Goal: Information Seeking & Learning: Check status

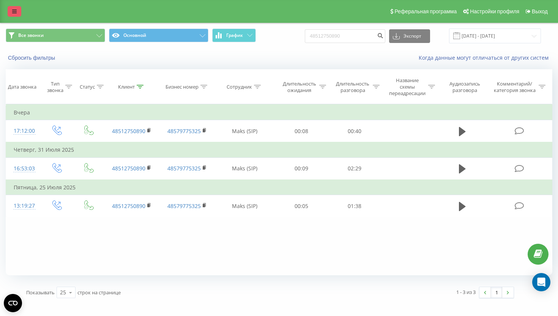
click at [15, 11] on icon at bounding box center [14, 11] width 5 height 5
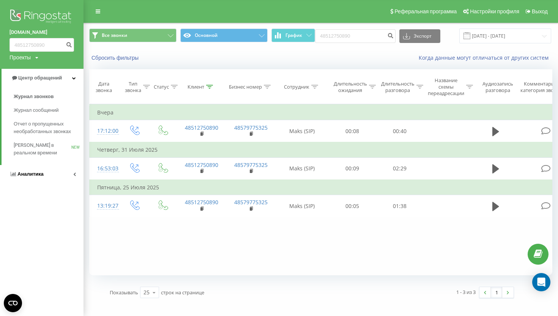
click at [46, 171] on link "Аналитика" at bounding box center [42, 174] width 84 height 18
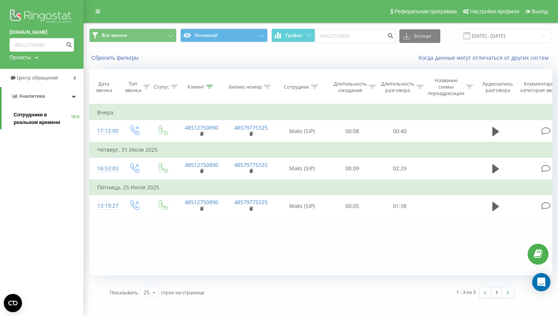
click at [52, 108] on link "Сотрудники в реальном времени NEW" at bounding box center [49, 118] width 70 height 21
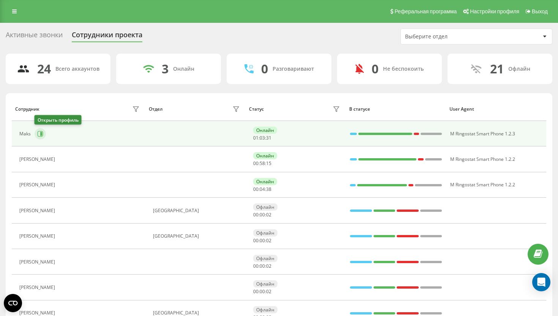
click at [40, 130] on button at bounding box center [40, 133] width 11 height 11
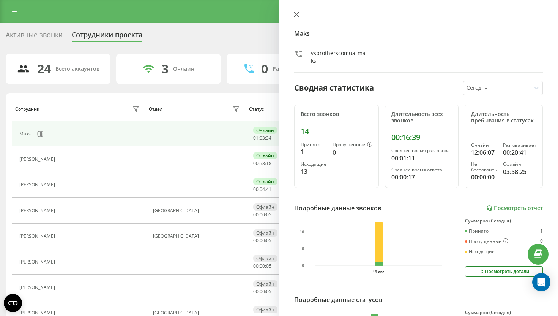
click at [296, 12] on icon at bounding box center [296, 14] width 5 height 5
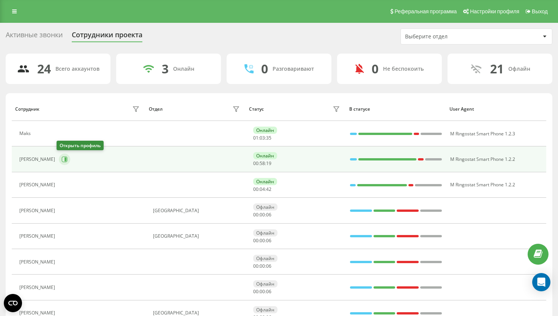
click at [62, 162] on icon at bounding box center [65, 159] width 6 height 6
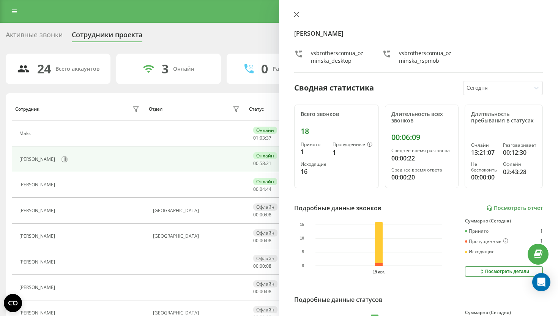
click at [295, 14] on icon at bounding box center [296, 14] width 5 height 5
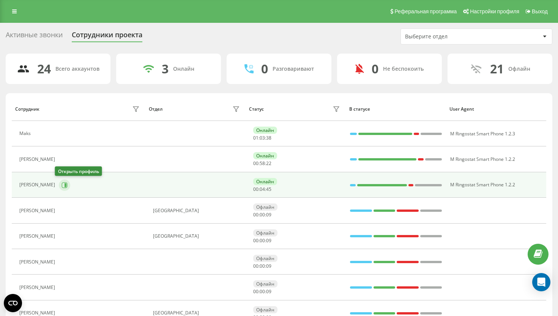
click at [62, 182] on icon at bounding box center [65, 185] width 6 height 6
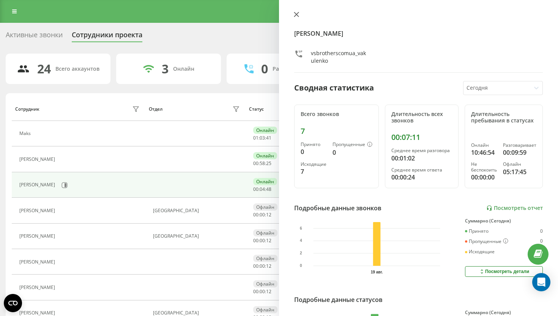
click at [297, 12] on icon at bounding box center [296, 14] width 5 height 5
